Goal: Information Seeking & Learning: Learn about a topic

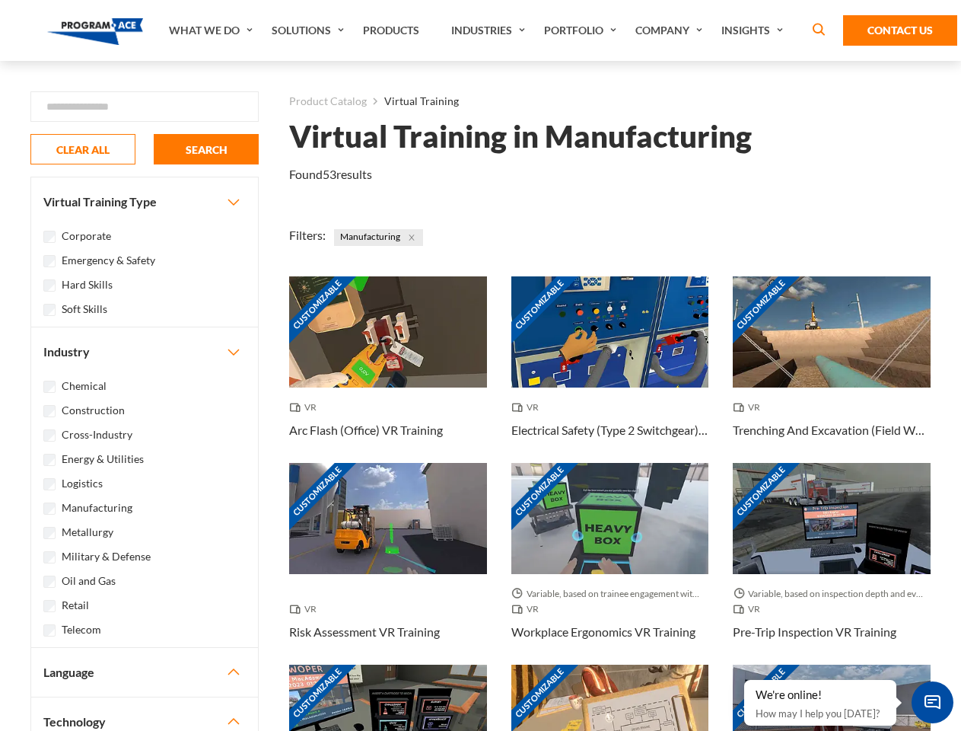
click at [212, 30] on link "What We Do" at bounding box center [212, 30] width 103 height 61
click at [310, 30] on link "Solutions" at bounding box center [309, 30] width 91 height 61
click at [490, 30] on link "Industries" at bounding box center [490, 30] width 93 height 61
click at [672, 30] on link "Company" at bounding box center [671, 30] width 86 height 61
click at [755, 30] on link "Insights" at bounding box center [754, 30] width 81 height 61
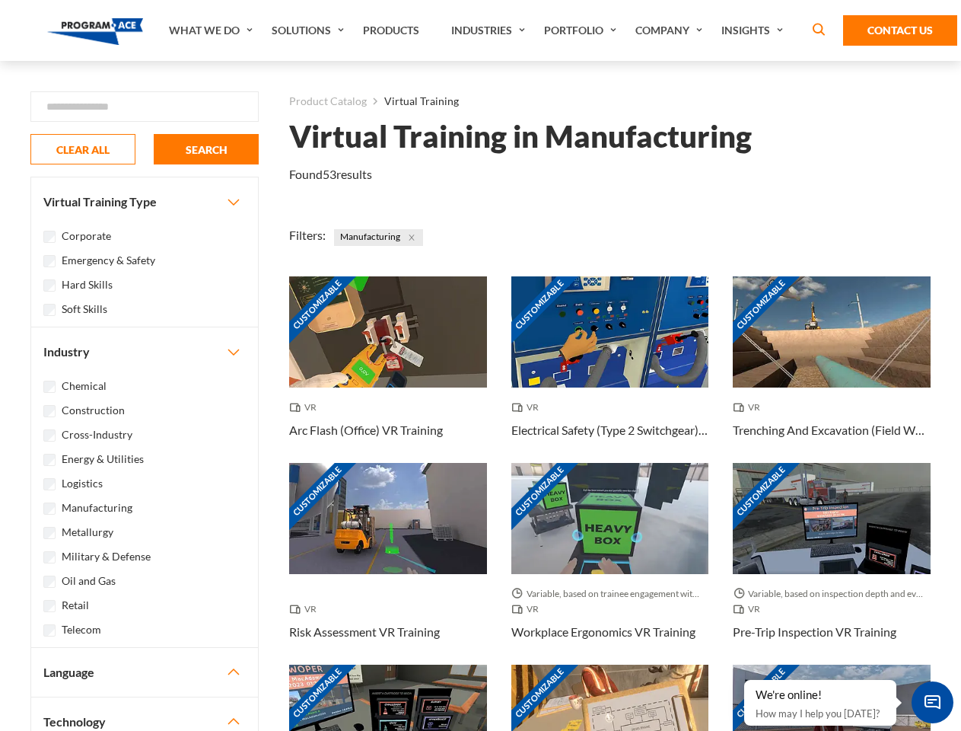
click at [0, 0] on div "Blog White Papers News" at bounding box center [0, 0] width 0 height 0
click at [0, 0] on strong "How Virtual Learning Can Enhance Workforce Productivity: A Guide for L&D Manage…" at bounding box center [0, 0] width 0 height 0
click at [933, 702] on span "Minimize live chat window" at bounding box center [933, 702] width 56 height 56
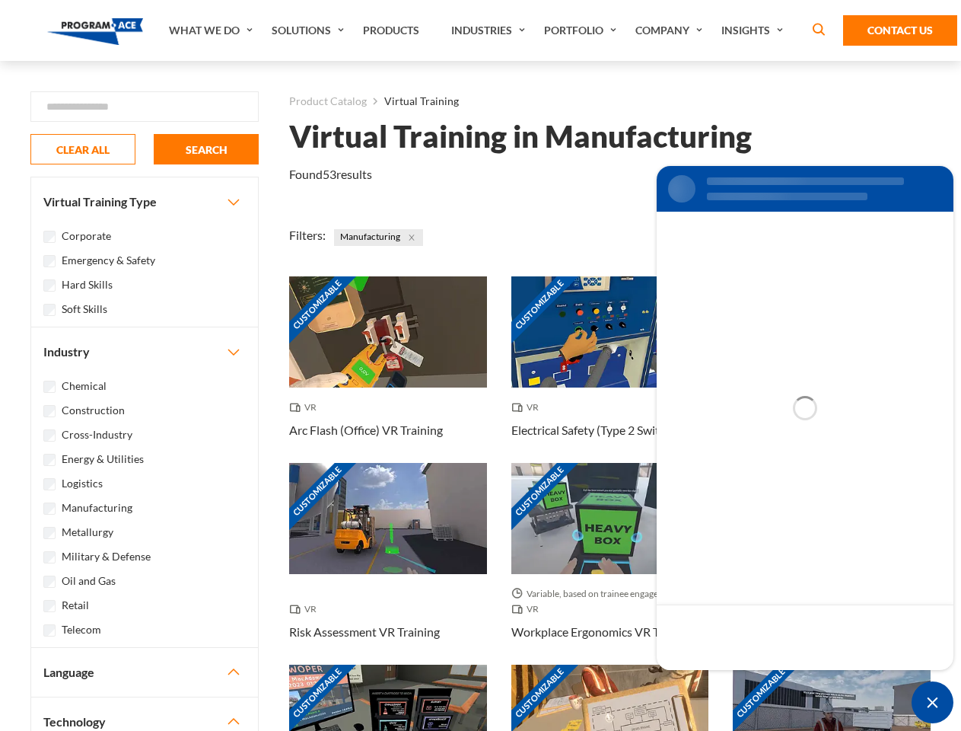
click at [745, 681] on div "Customizable" at bounding box center [832, 720] width 198 height 111
